Goal: Navigation & Orientation: Find specific page/section

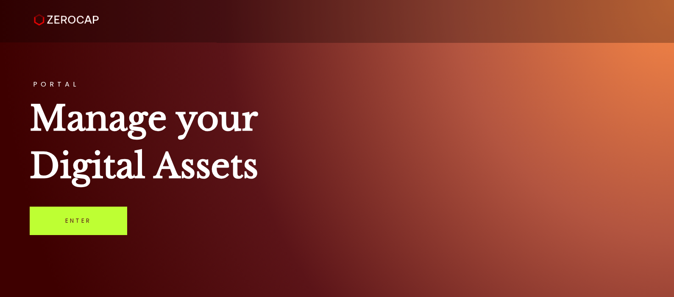
click at [93, 222] on link "Enter" at bounding box center [78, 220] width 97 height 28
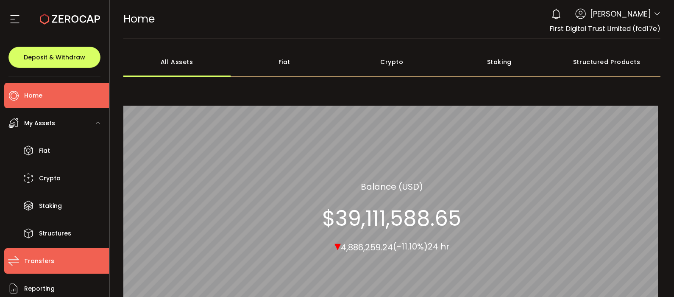
click at [47, 251] on li "Transfers" at bounding box center [56, 260] width 105 height 25
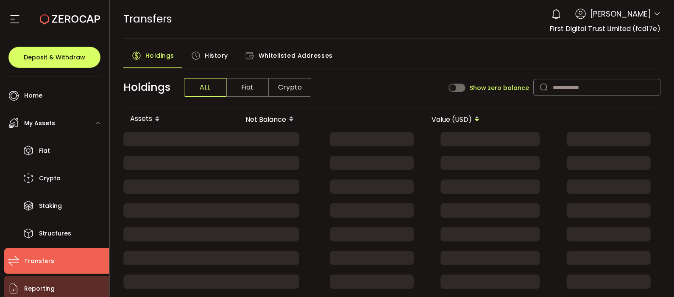
scroll to position [84, 0]
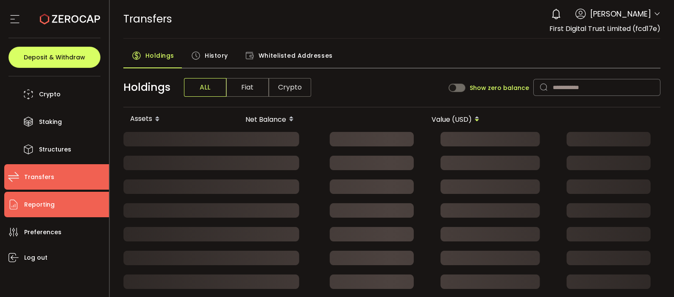
click at [43, 203] on span "Reporting" at bounding box center [39, 204] width 31 height 12
